Goal: Find specific page/section: Find specific page/section

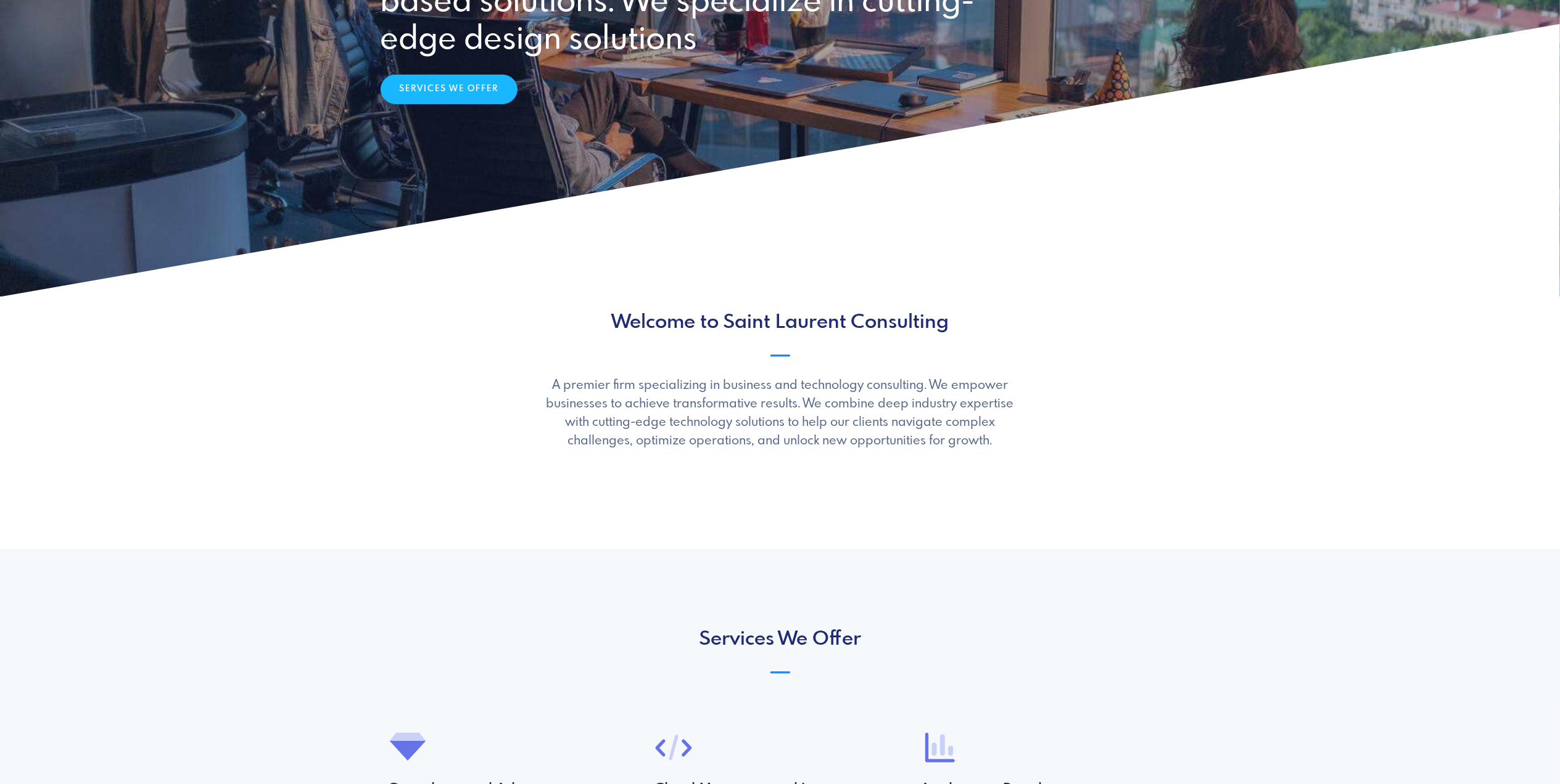
scroll to position [247, 0]
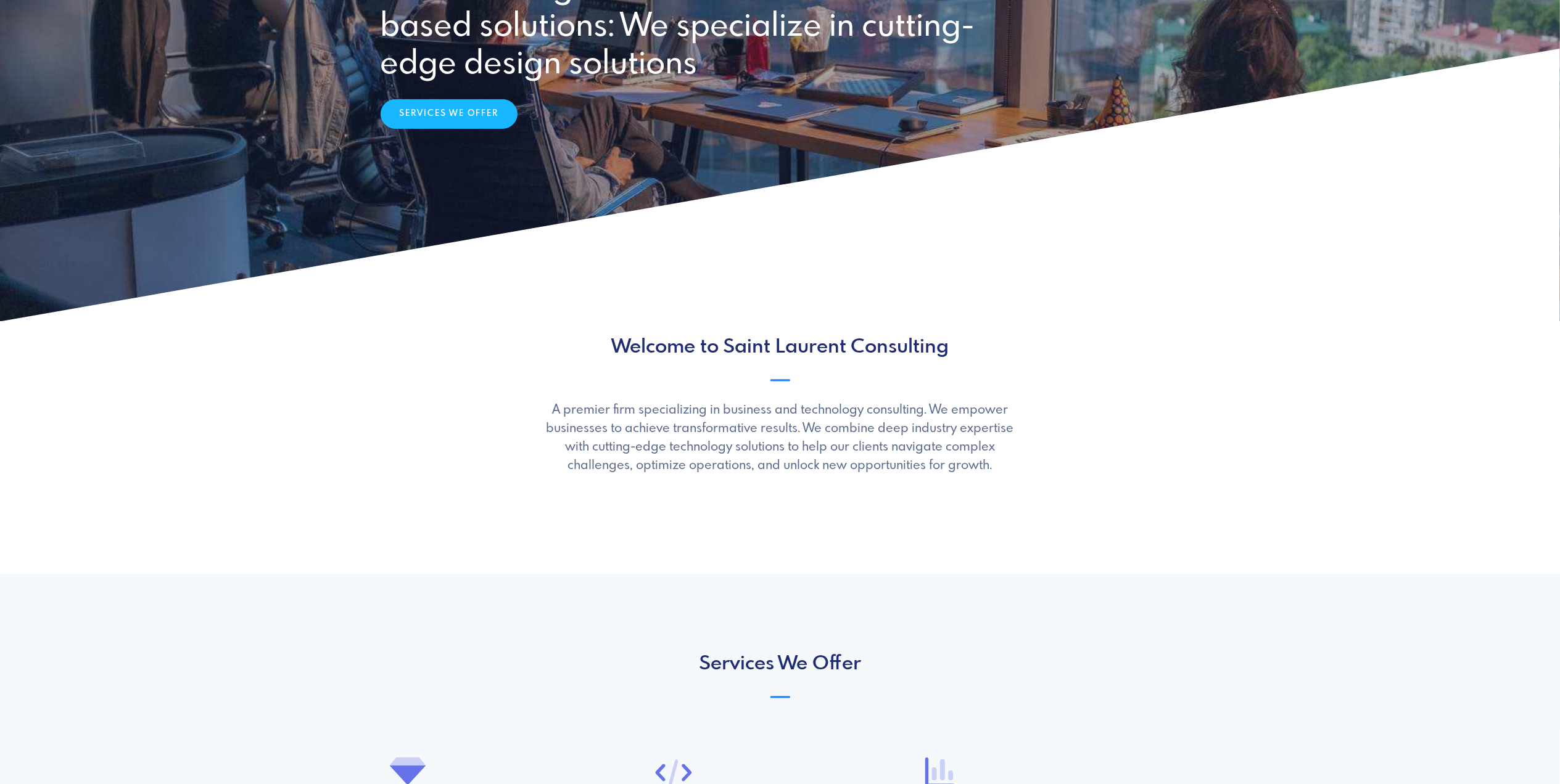
drag, startPoint x: 551, startPoint y: 405, endPoint x: 1027, endPoint y: 464, distance: 479.6
click at [1027, 464] on div "Welcome to Saint Laurent Consulting ionicons-v5-e A premier firm specializing i…" at bounding box center [780, 406] width 814 height 139
click at [889, 465] on p "A premier firm specializing in business and technology consulting. We empower b…" at bounding box center [780, 438] width 480 height 74
drag, startPoint x: 1004, startPoint y: 467, endPoint x: 552, endPoint y: 411, distance: 455.5
click at [552, 411] on p "A premier firm specializing in business and technology consulting. We empower b…" at bounding box center [780, 438] width 480 height 74
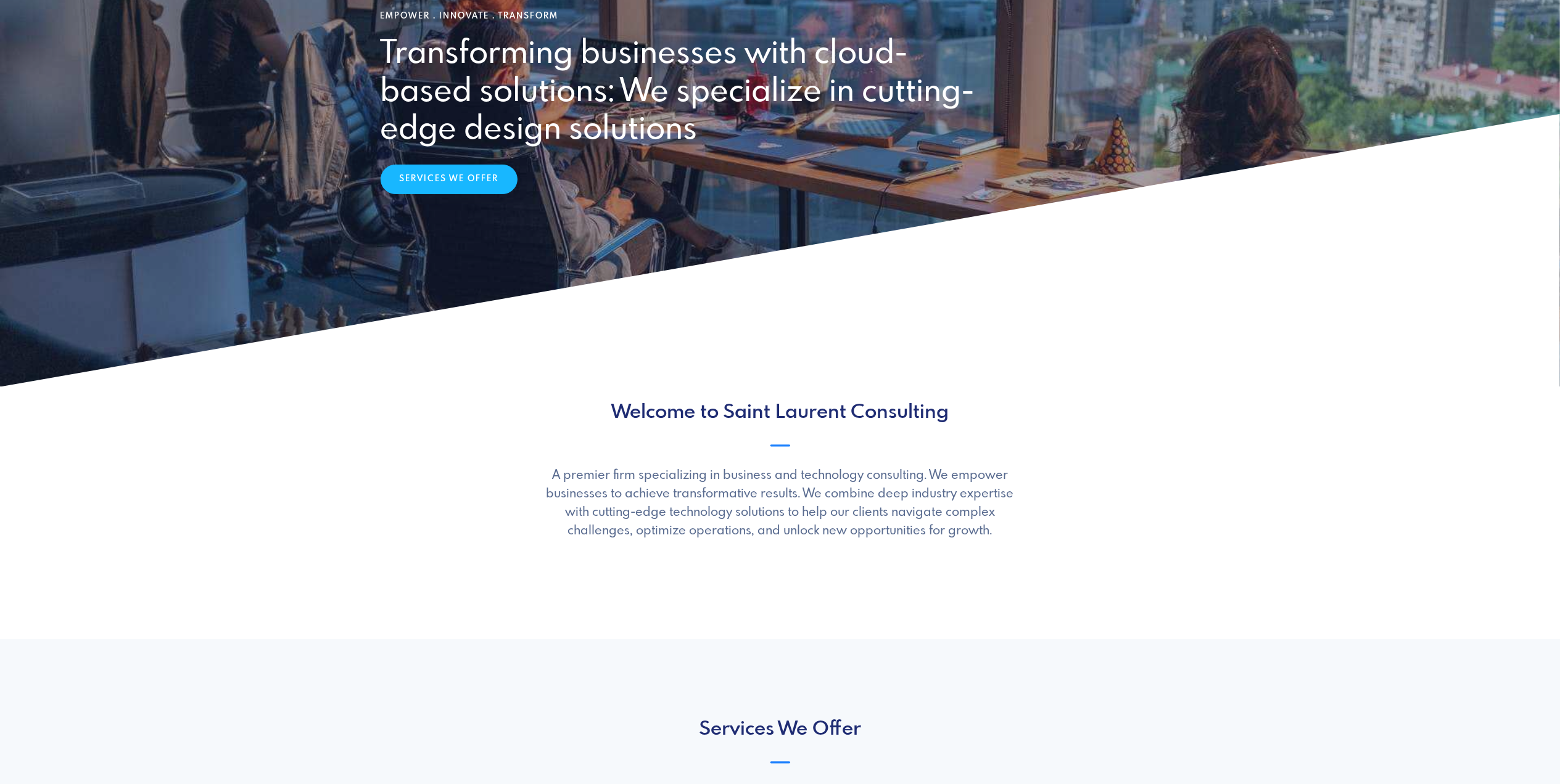
scroll to position [0, 0]
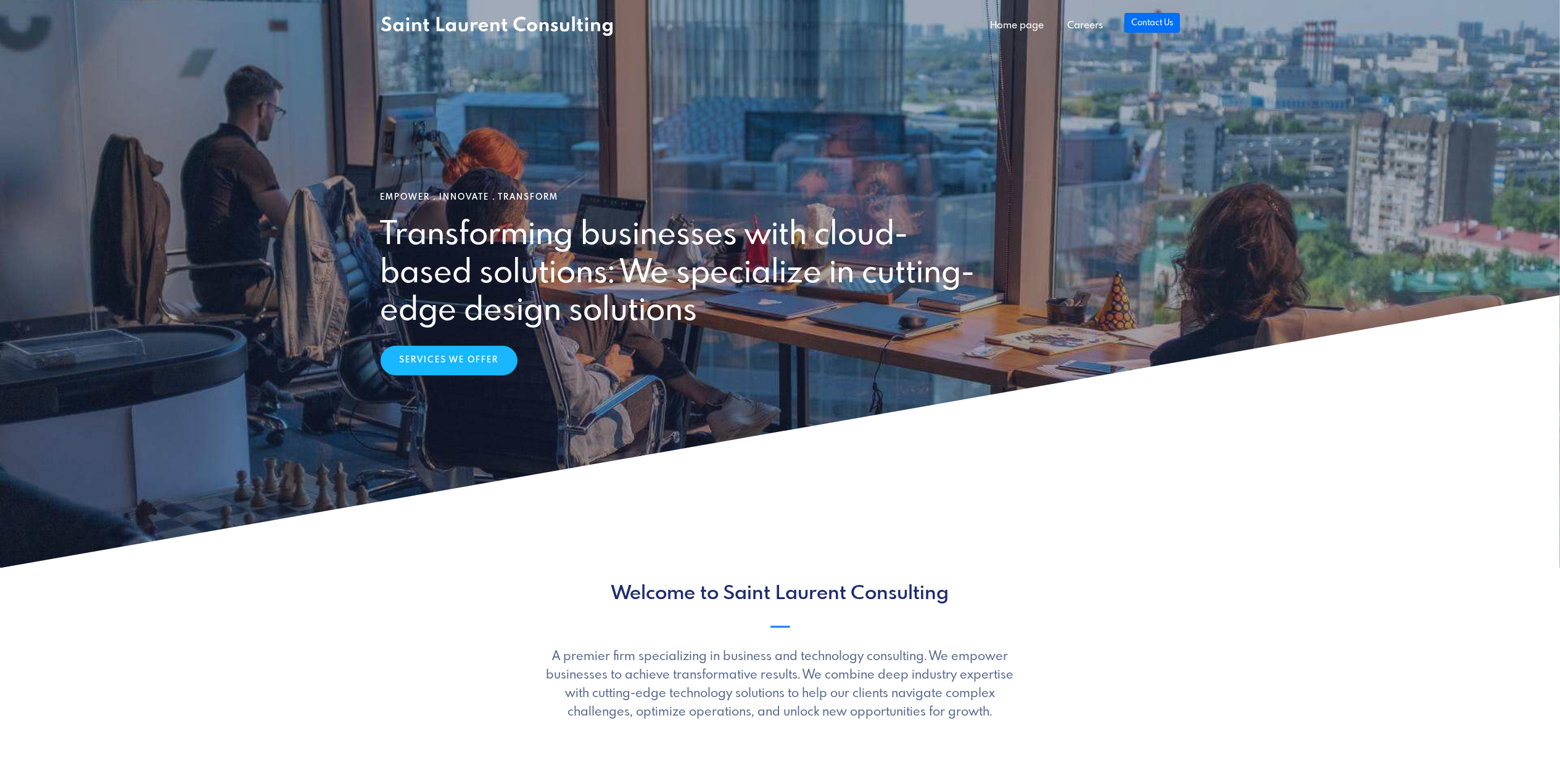
click at [1146, 16] on link "Contact Us" at bounding box center [1152, 22] width 55 height 20
click at [1056, 591] on h2 "Welcome to Saint Laurent Consulting" at bounding box center [780, 594] width 799 height 24
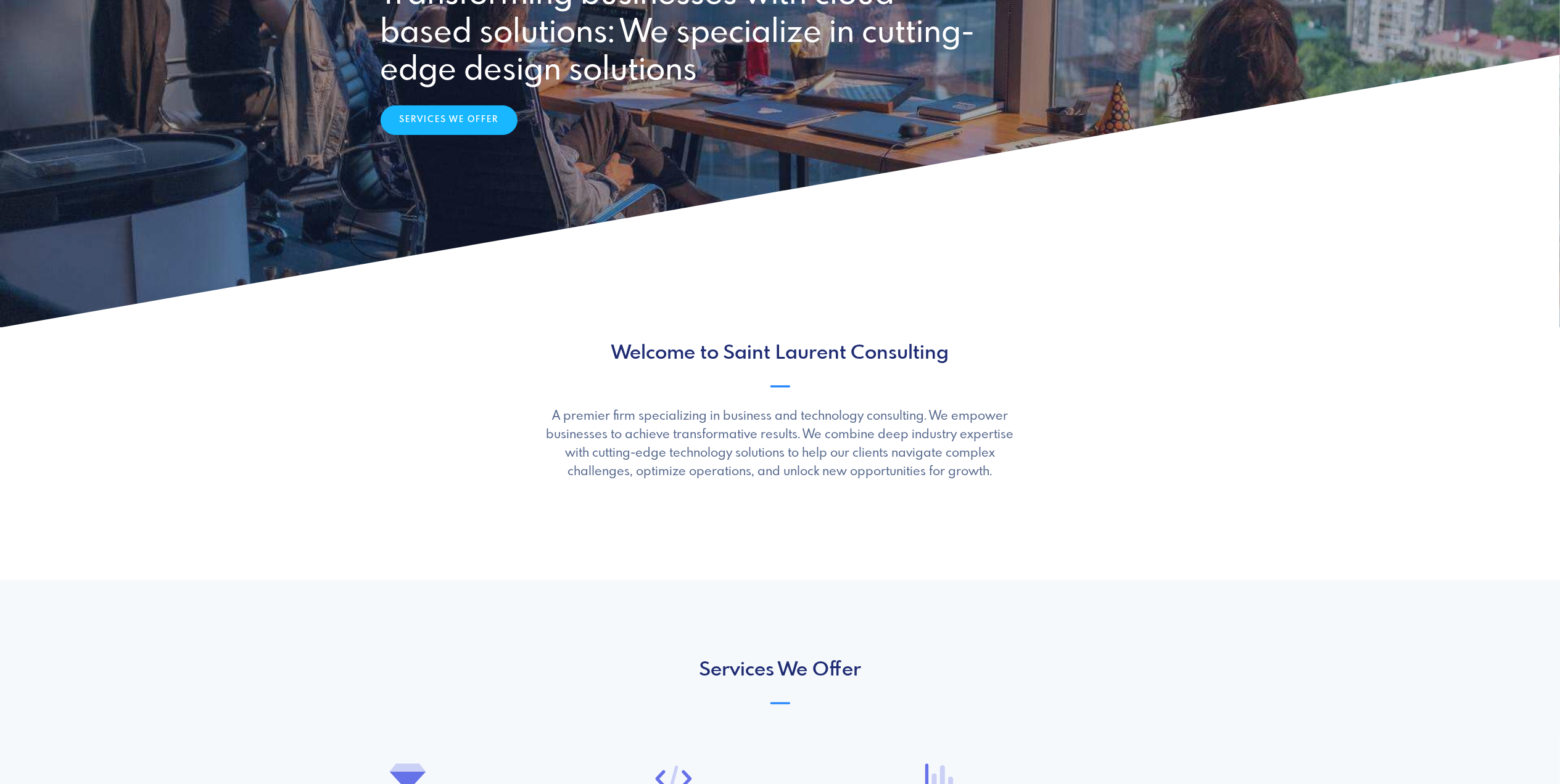
scroll to position [247, 0]
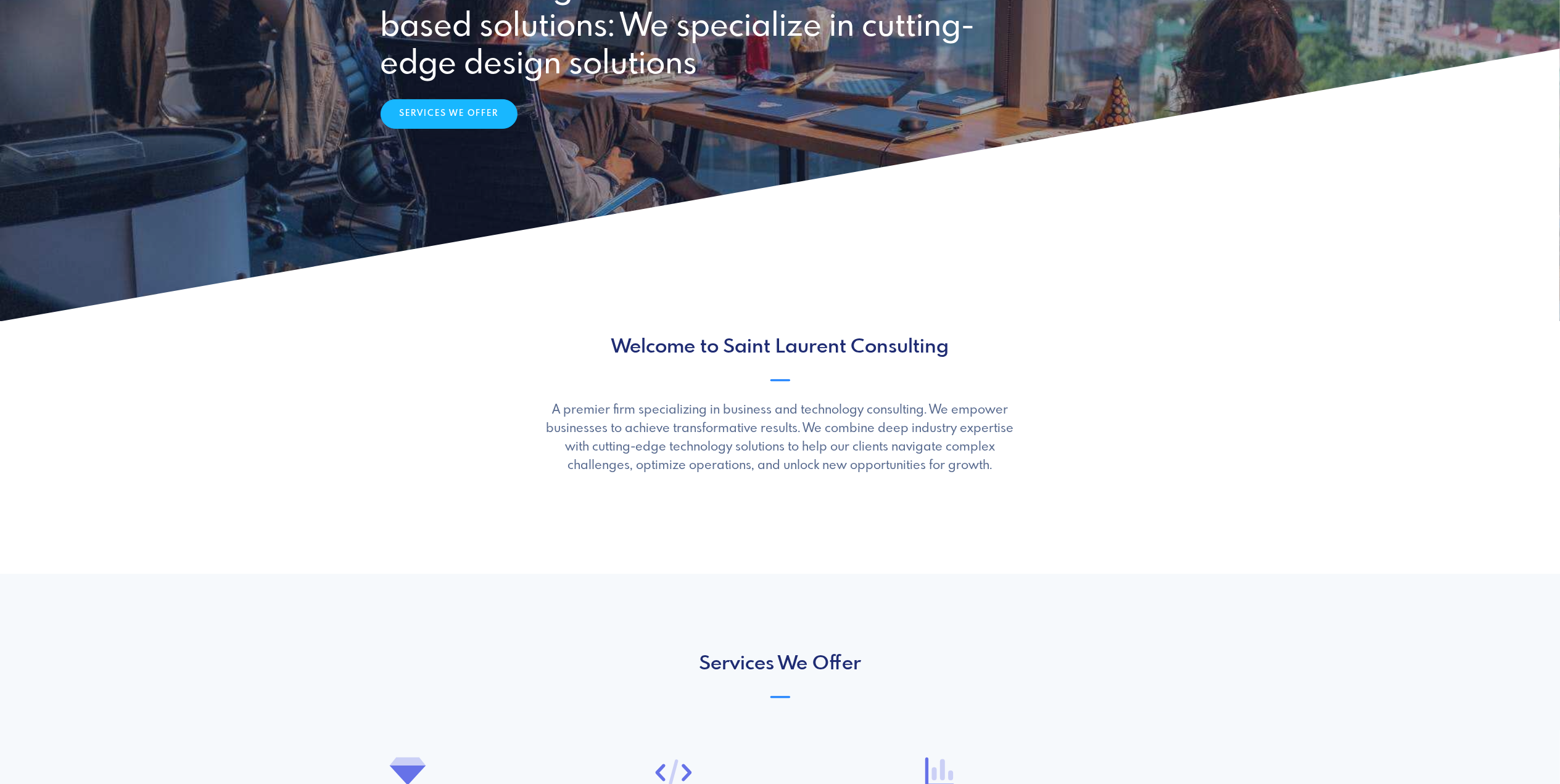
drag, startPoint x: 997, startPoint y: 469, endPoint x: 595, endPoint y: 341, distance: 421.9
click at [595, 341] on div "Welcome to Saint Laurent Consulting ionicons-v5-e A premier firm specializing i…" at bounding box center [780, 406] width 814 height 139
copy div "Welcome to Saint Laurent Consulting ionicons-v5-e A premier firm specializing i…"
drag, startPoint x: 696, startPoint y: 434, endPoint x: 697, endPoint y: 420, distance: 14.0
click at [696, 432] on p "A premier firm specializing in business and technology consulting. We empower b…" at bounding box center [780, 438] width 480 height 74
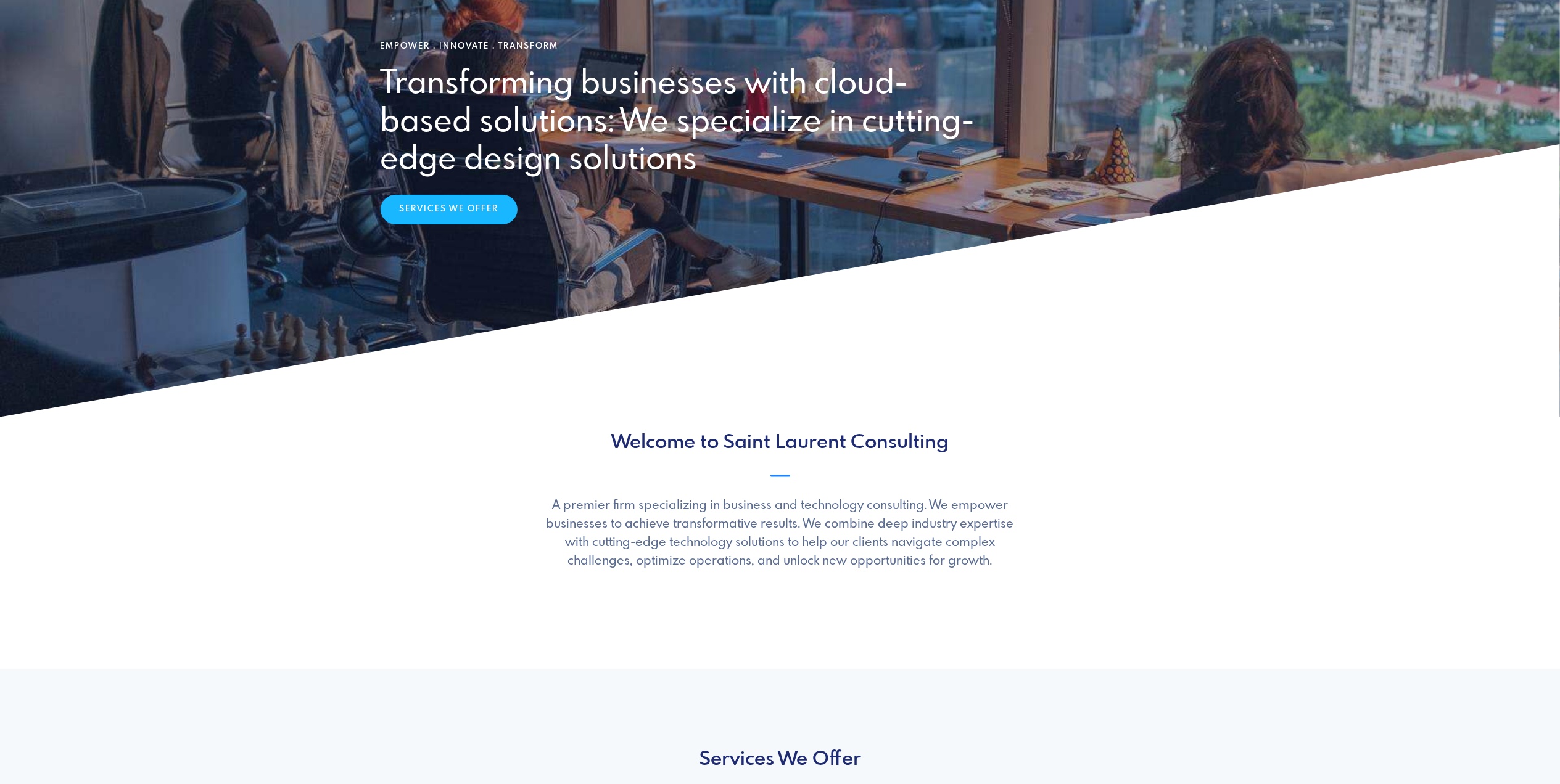
scroll to position [0, 0]
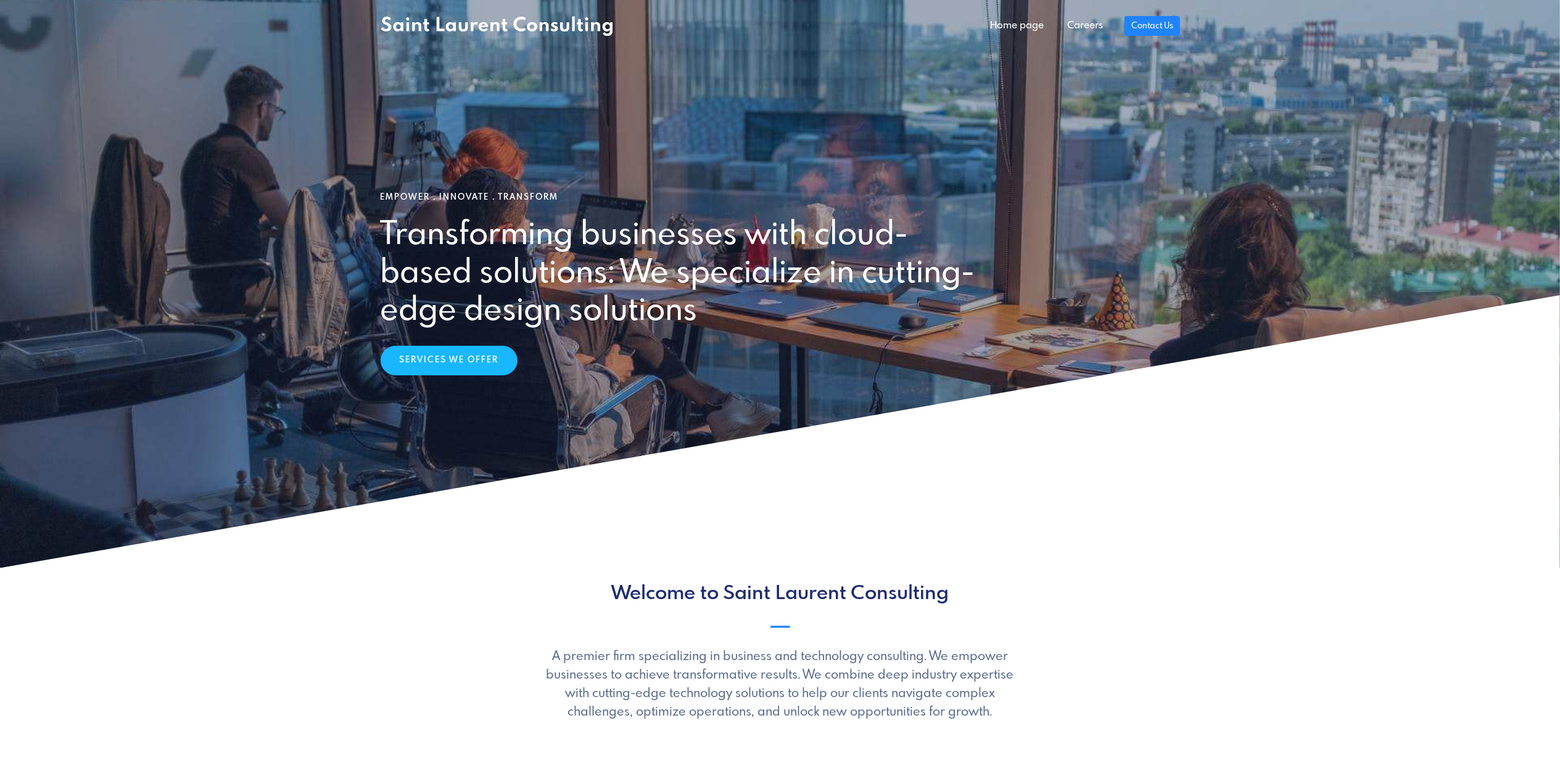
click at [489, 237] on h2 "Transforming businesses with cloud-based solutions: We specialize in cutting-ed…" at bounding box center [680, 274] width 600 height 114
click at [1019, 22] on link "Home page" at bounding box center [1017, 26] width 77 height 24
click at [1096, 20] on link "Careers" at bounding box center [1084, 26] width 59 height 24
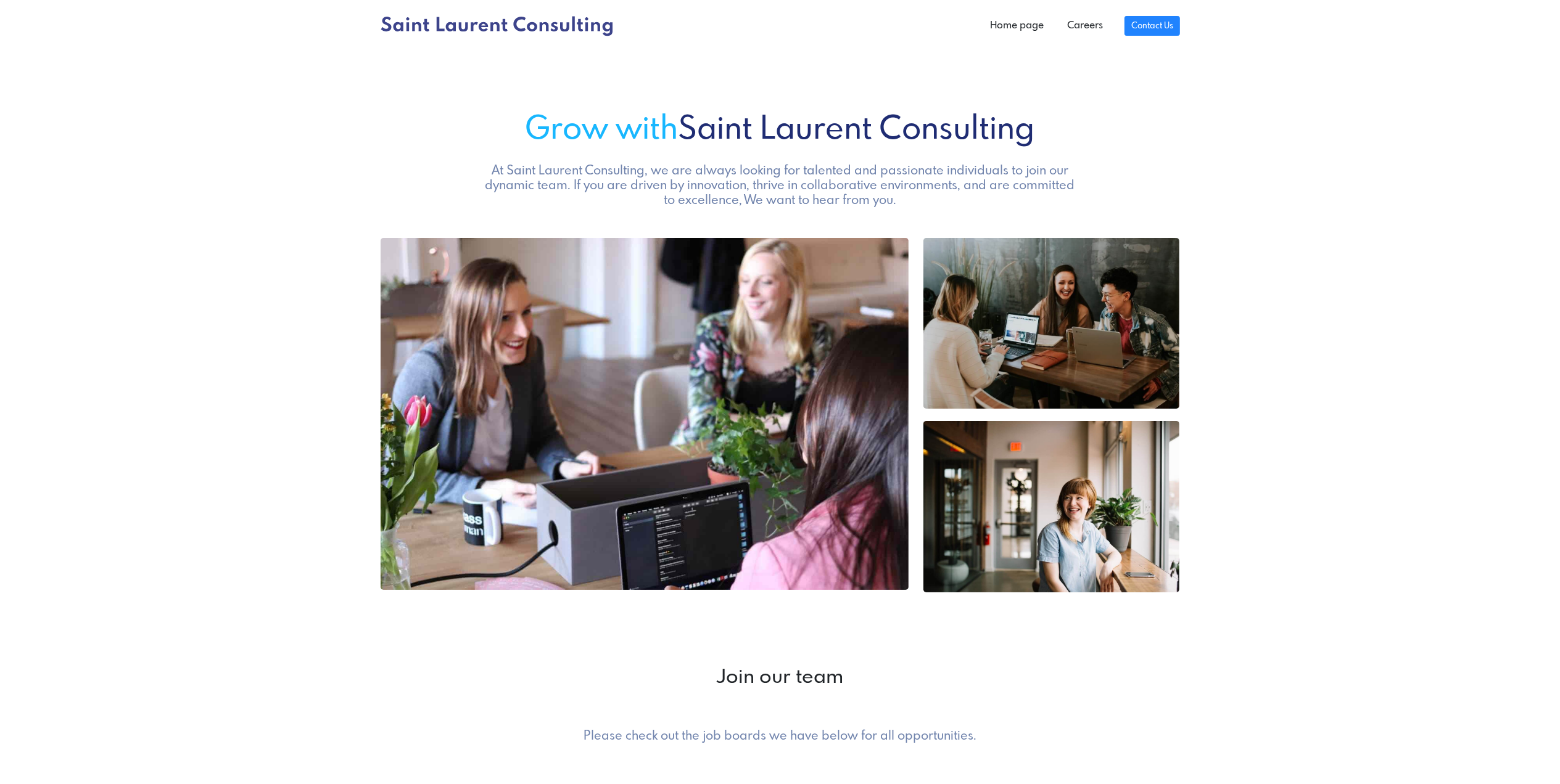
click at [761, 185] on h5 "At Saint Laurent Consulting, we are always looking for talented and passionate …" at bounding box center [780, 186] width 600 height 45
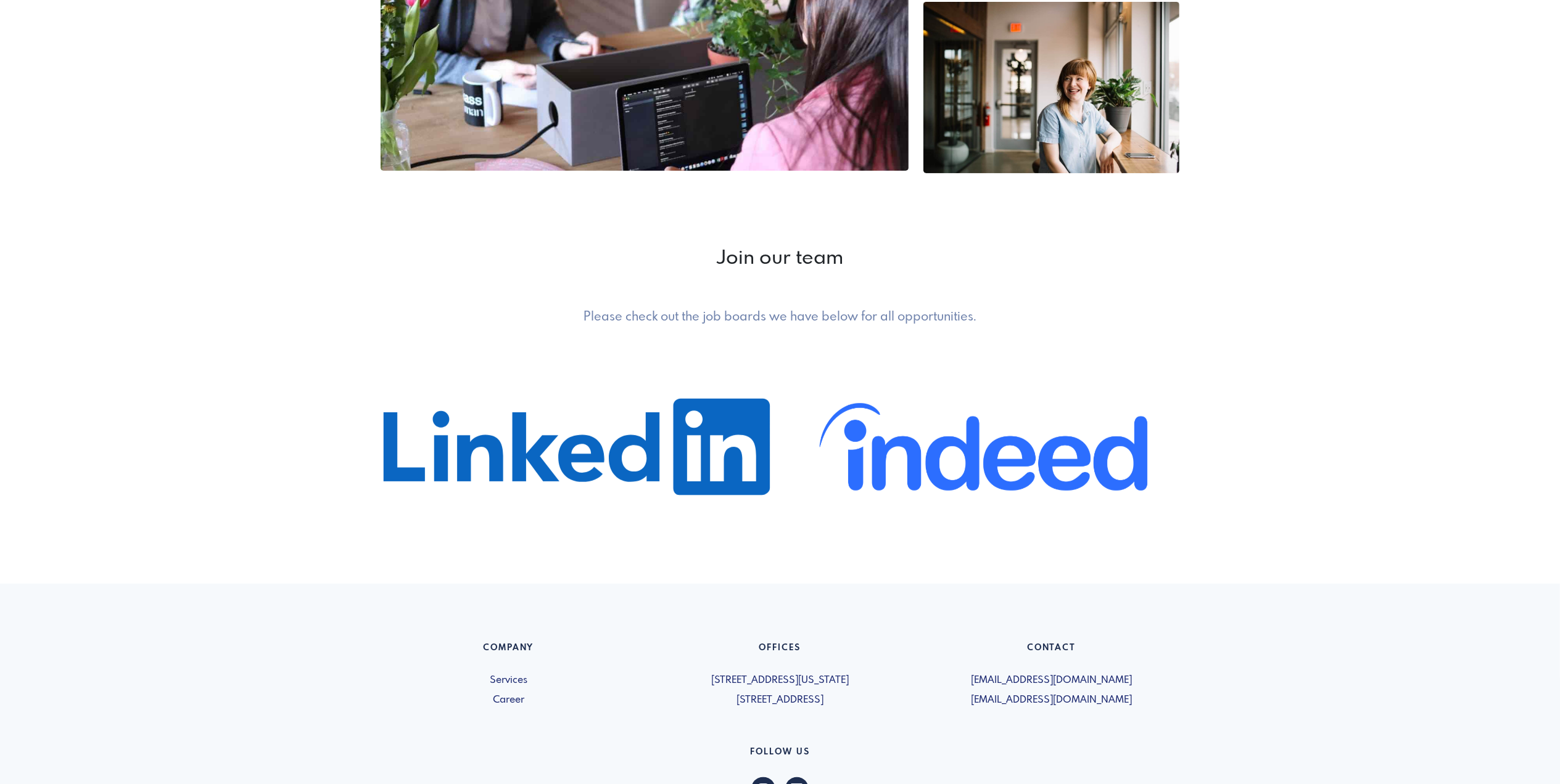
scroll to position [570, 0]
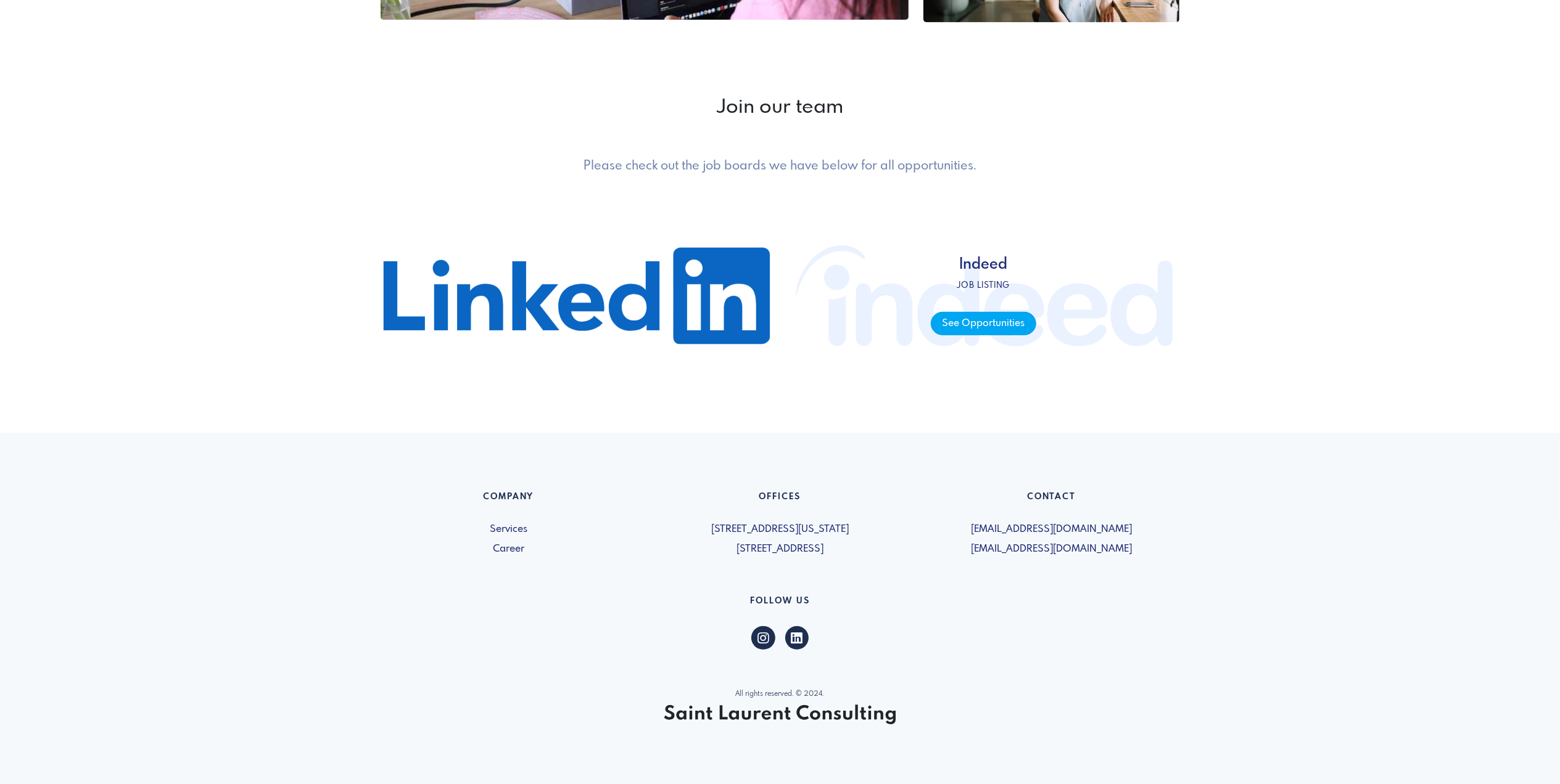
click at [973, 313] on span "See Opportunities" at bounding box center [983, 324] width 106 height 24
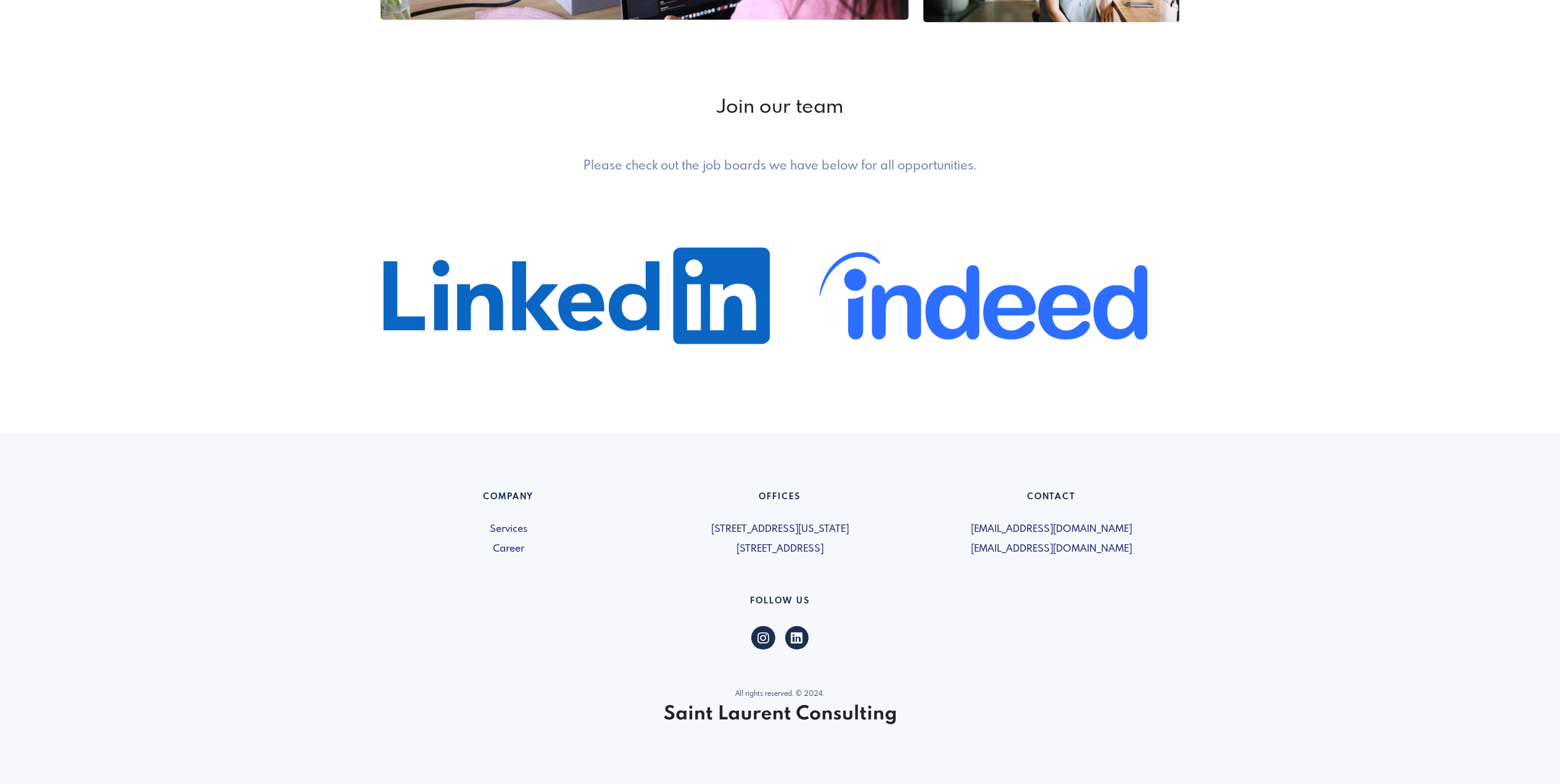
drag, startPoint x: 1146, startPoint y: 547, endPoint x: 460, endPoint y: 484, distance: 688.9
click at [460, 484] on footer "Company Services Career Offices [STREET_ADDRESS][US_STATE] [STREET_ADDRESS] Con…" at bounding box center [780, 609] width 1560 height 352
copy div "Company Services Career Offices [STREET_ADDRESS][US_STATE] [STREET_ADDRESS] Con…"
